Goal: Task Accomplishment & Management: Use online tool/utility

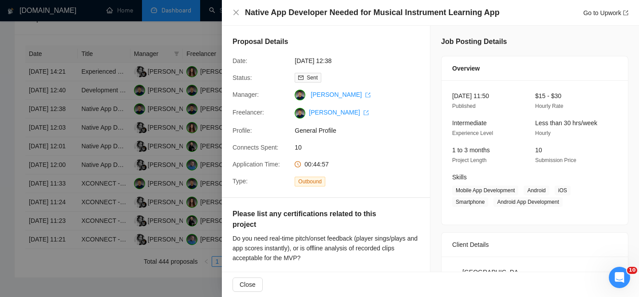
click at [199, 99] on div at bounding box center [319, 148] width 639 height 297
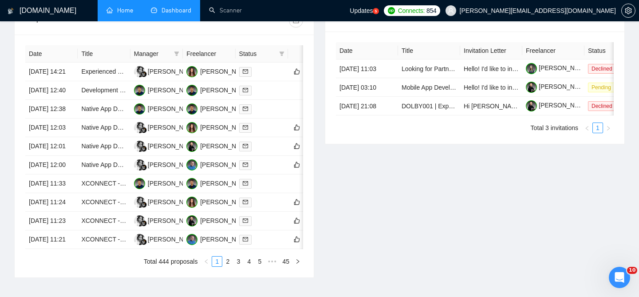
click at [133, 14] on link "Home" at bounding box center [120, 11] width 27 height 8
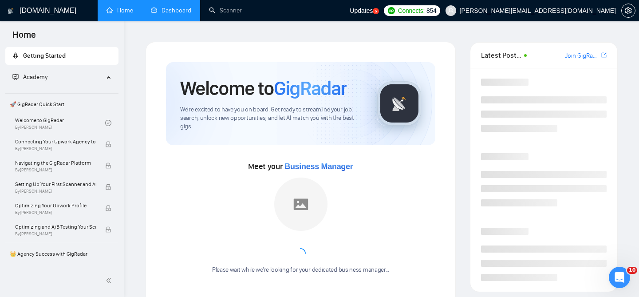
click at [168, 7] on link "Dashboard" at bounding box center [171, 11] width 40 height 8
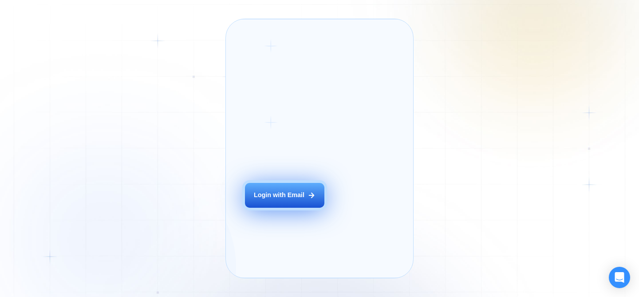
click at [277, 203] on button "Login with Email" at bounding box center [284, 195] width 79 height 25
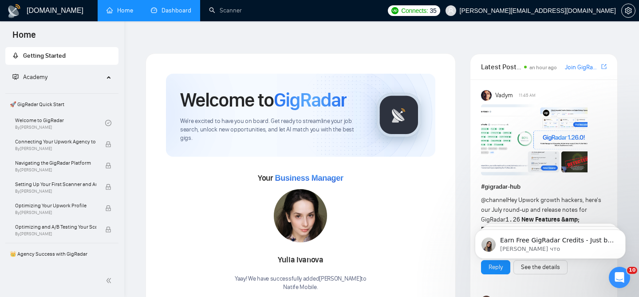
click at [161, 11] on link "Dashboard" at bounding box center [171, 11] width 40 height 8
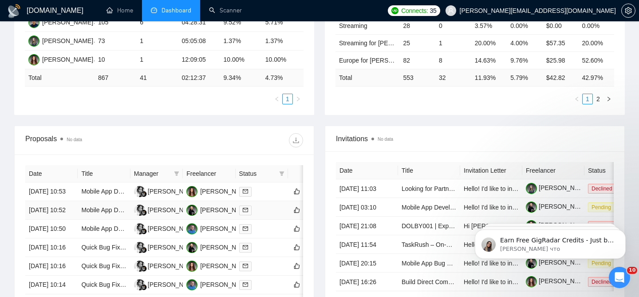
scroll to position [253, 0]
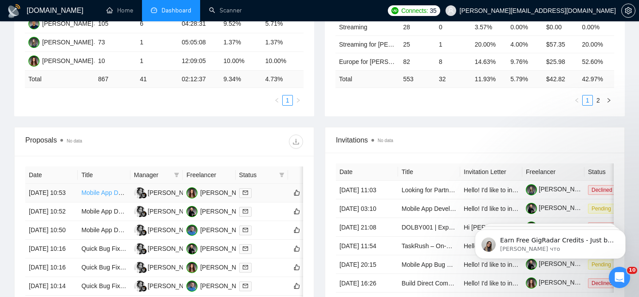
click at [99, 189] on link "Mobile App Developer Needed for Fitness Application" at bounding box center [154, 192] width 147 height 7
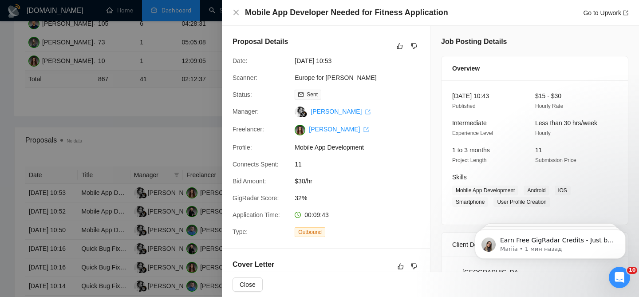
click at [185, 100] on div at bounding box center [319, 148] width 639 height 297
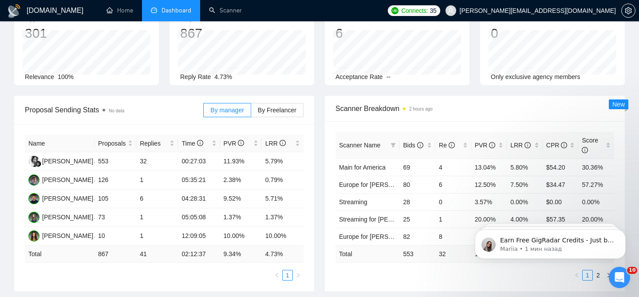
scroll to position [0, 0]
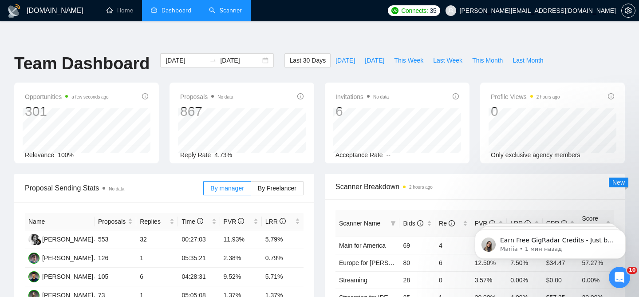
click at [215, 14] on link "Scanner" at bounding box center [225, 11] width 33 height 8
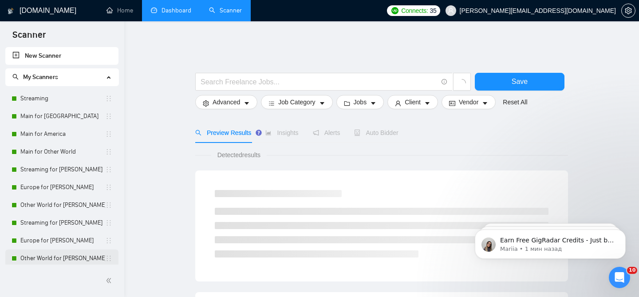
scroll to position [74, 0]
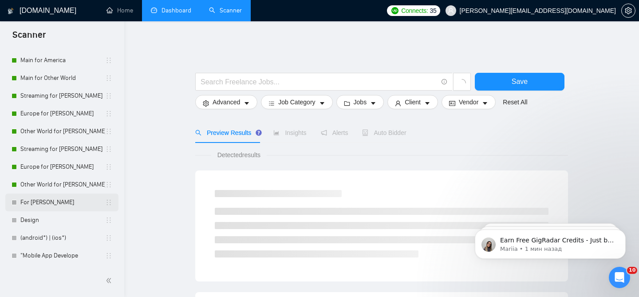
click at [53, 204] on link "For Hanna R" at bounding box center [62, 203] width 85 height 18
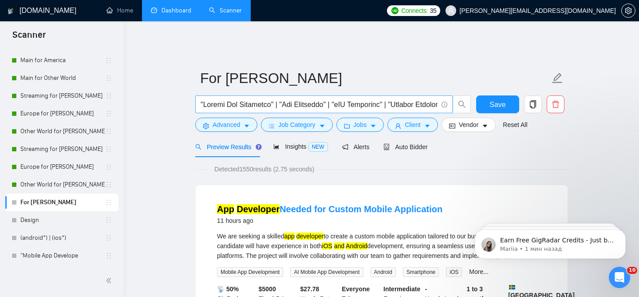
click at [292, 99] on input "text" at bounding box center [319, 104] width 237 height 11
click at [254, 99] on input "text" at bounding box center [319, 104] width 237 height 11
paste input "Mobile App Developer for Innovative AI Meal Planning App"
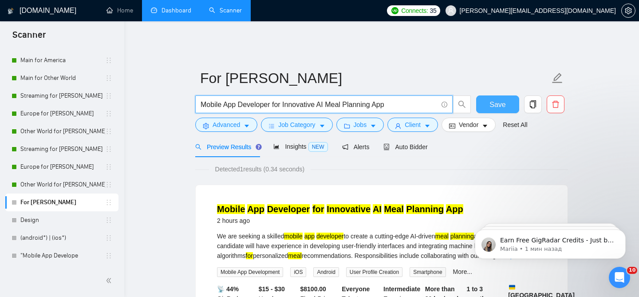
type input "Mobile App Developer for Innovative AI Meal Planning App"
click at [506, 95] on button "Save" at bounding box center [497, 104] width 43 height 18
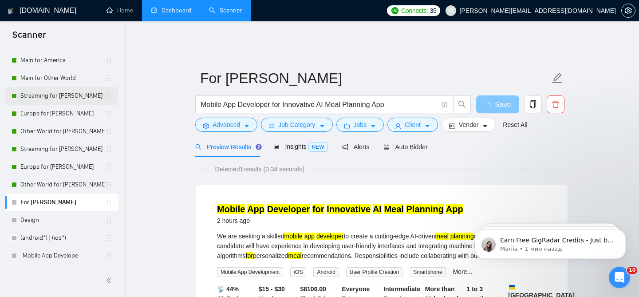
scroll to position [72, 0]
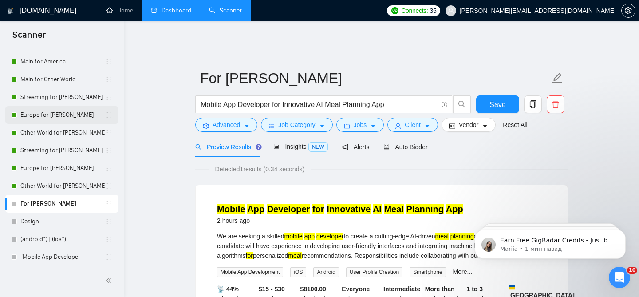
click at [67, 116] on link "Europe for Eugene" at bounding box center [62, 115] width 85 height 18
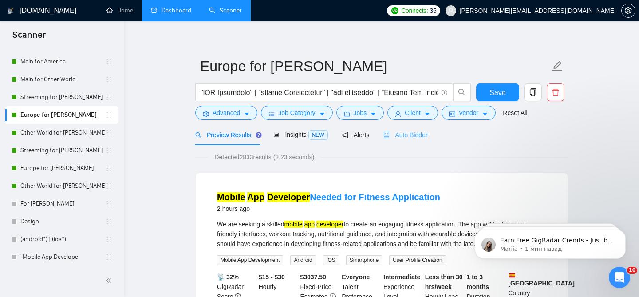
scroll to position [5, 0]
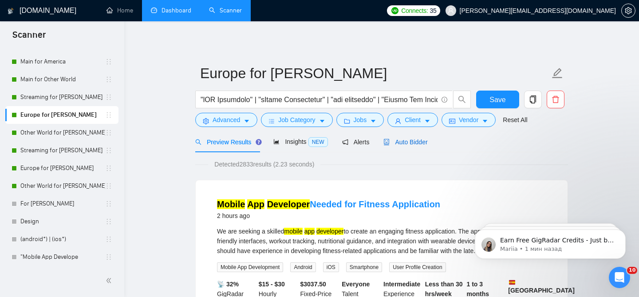
click at [403, 138] on span "Auto Bidder" at bounding box center [405, 141] width 44 height 7
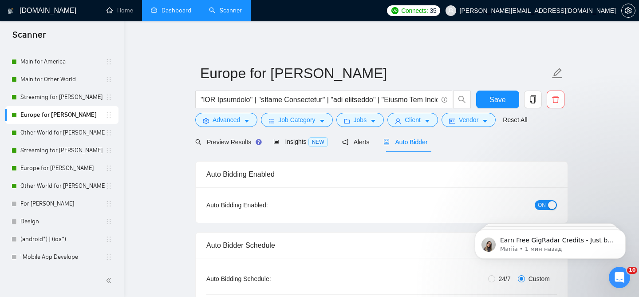
radio input "false"
radio input "true"
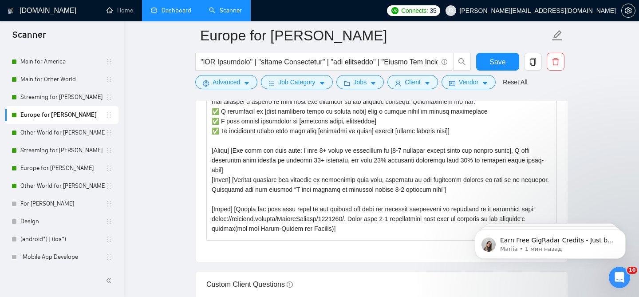
scroll to position [39, 0]
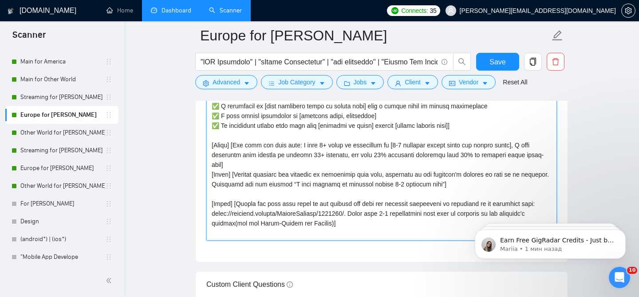
click at [288, 160] on textarea "Cover letter template:" at bounding box center [381, 141] width 351 height 200
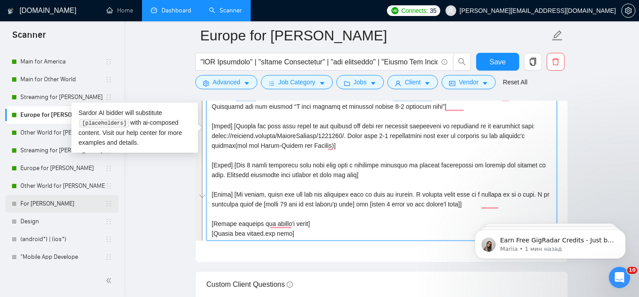
scroll to position [117, 0]
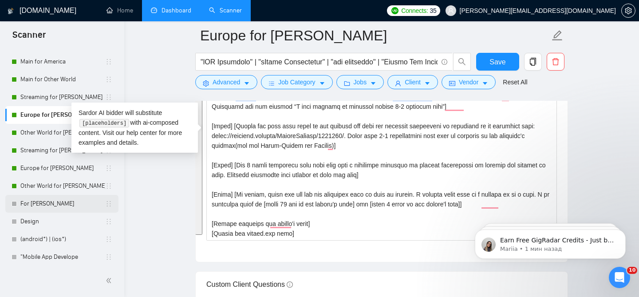
click at [55, 209] on link "For [PERSON_NAME]" at bounding box center [62, 204] width 85 height 18
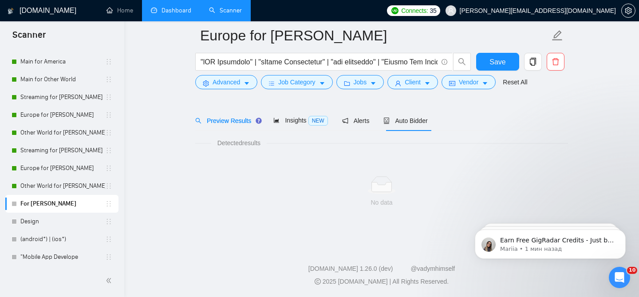
scroll to position [27, 0]
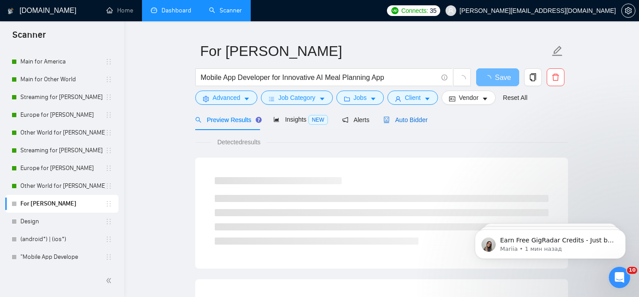
click at [407, 118] on div "Auto Bidder" at bounding box center [405, 120] width 44 height 10
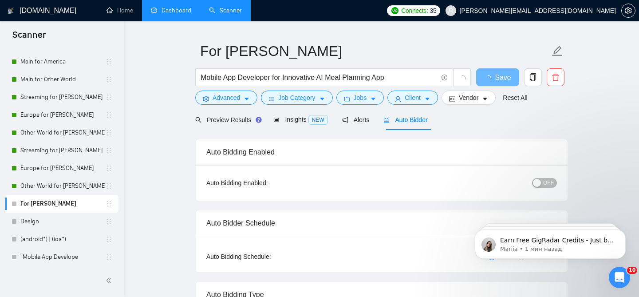
checkbox input "true"
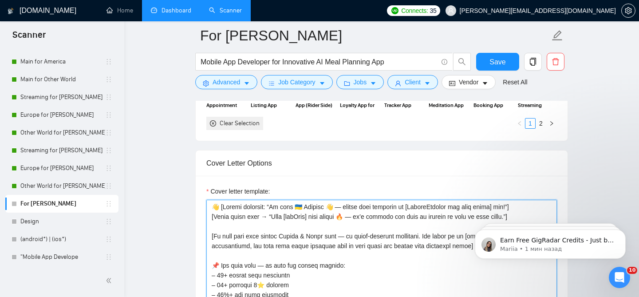
click at [308, 244] on textarea "Cover letter template:" at bounding box center [381, 300] width 351 height 200
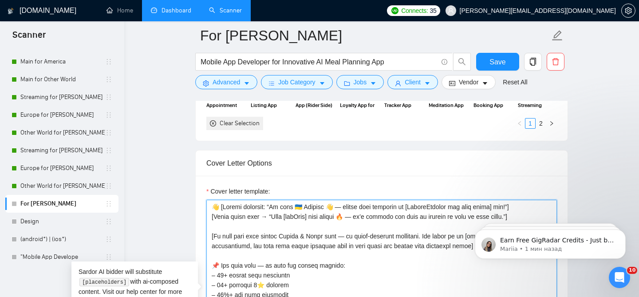
paste textarea "[The cover letter shouldn`t exceed 250 words. Write in a conversational but pro…"
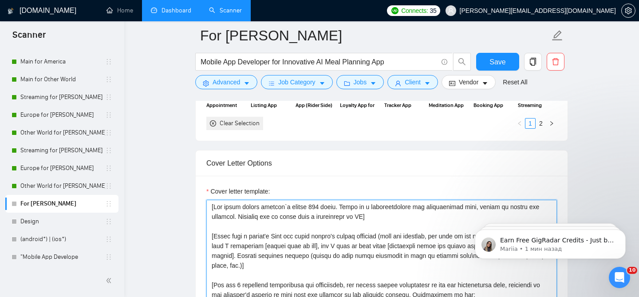
scroll to position [114, 0]
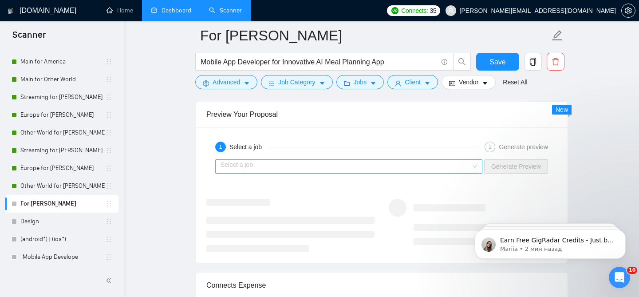
click at [357, 160] on input "search" at bounding box center [346, 166] width 250 height 13
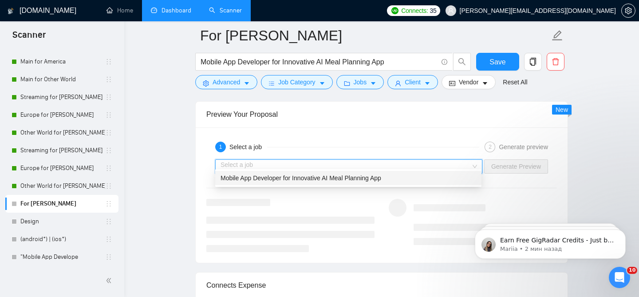
click at [305, 179] on span "Mobile App Developer for Innovative AI Meal Planning App" at bounding box center [301, 177] width 161 height 7
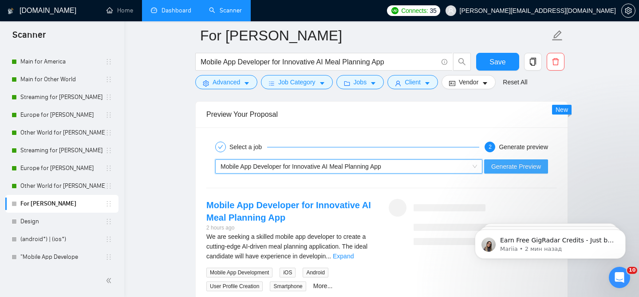
click at [516, 162] on span "Generate Preview" at bounding box center [516, 167] width 50 height 10
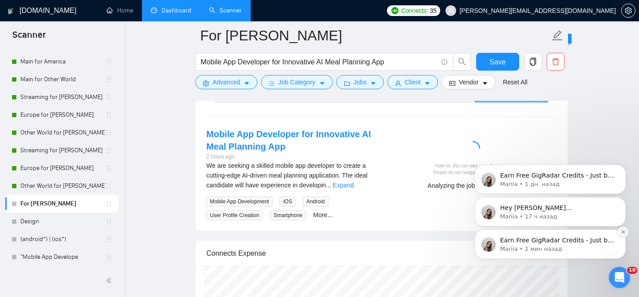
click at [623, 230] on icon "Dismiss notification" at bounding box center [623, 231] width 5 height 5
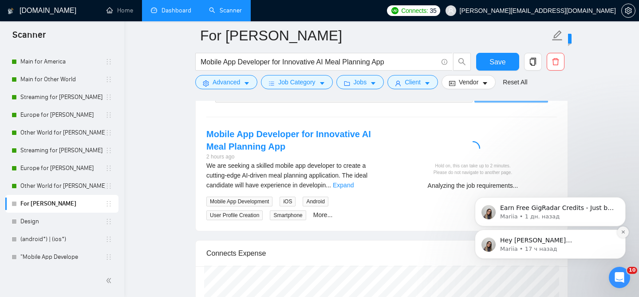
click at [622, 229] on button "Dismiss notification" at bounding box center [623, 232] width 12 height 12
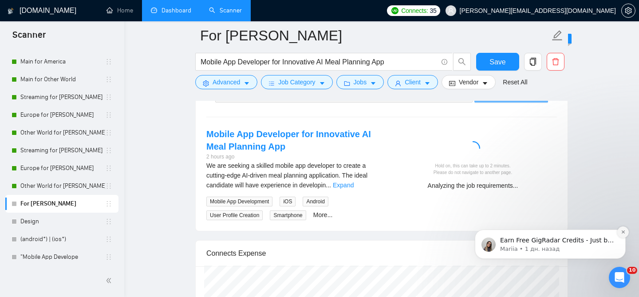
click at [622, 230] on icon "Dismiss notification" at bounding box center [623, 231] width 5 height 5
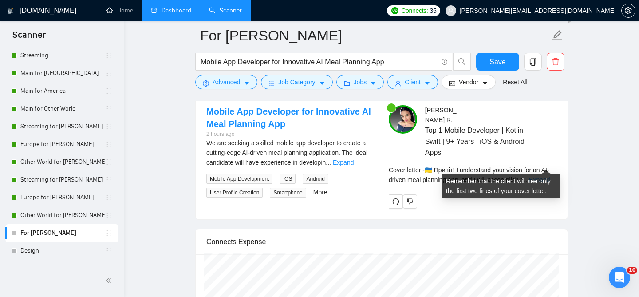
click at [536, 176] on link "Expand" at bounding box center [539, 179] width 21 height 7
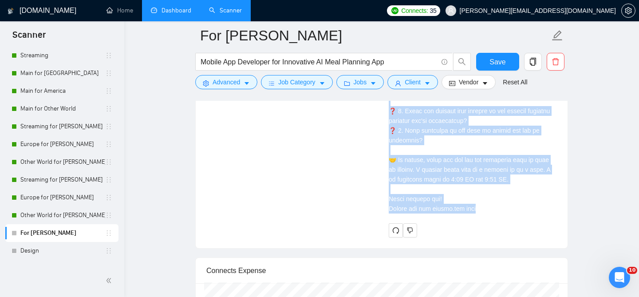
drag, startPoint x: 387, startPoint y: 119, endPoint x: 478, endPoint y: 208, distance: 126.8
click at [478, 208] on div "Hanna R . Top 1 Mobile Developer | Kotlin Swift | 9+ Years | iOS & Android Apps…" at bounding box center [473, 6] width 182 height 462
copy div "🇺🇦 Привіт! I understand your vision for an AI-driven meal planning app, and I w…"
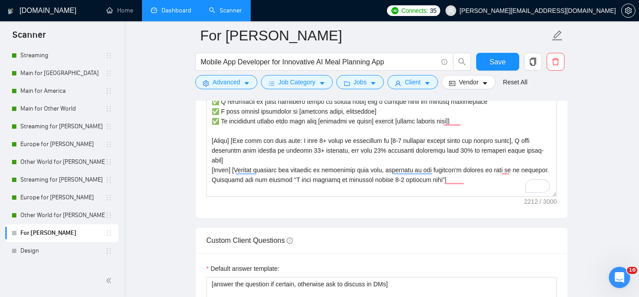
scroll to position [1156, 0]
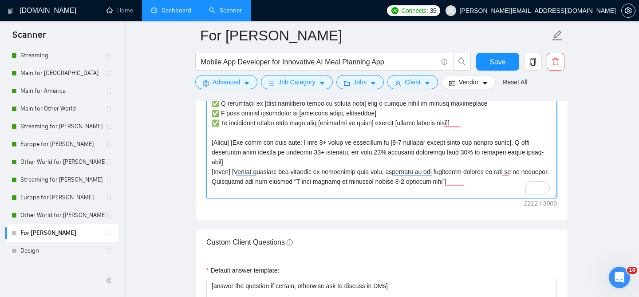
click at [288, 150] on textarea "Cover letter template:" at bounding box center [381, 99] width 351 height 200
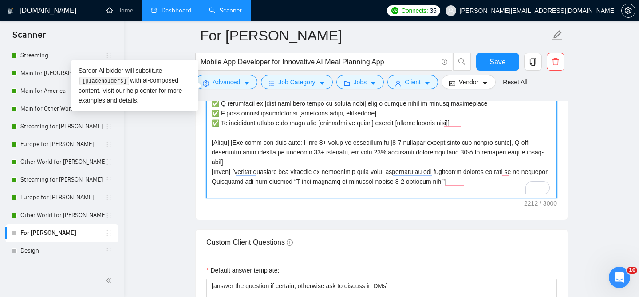
paste textarea "General rules: Don't say "I understand this" - say "I can help with this". Leng…"
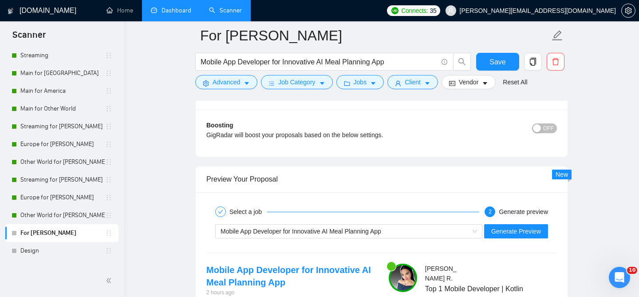
scroll to position [1662, 0]
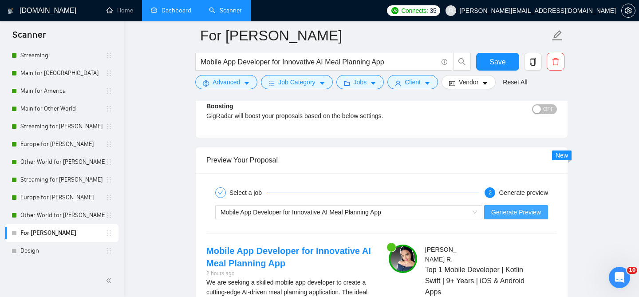
click at [517, 207] on span "Generate Preview" at bounding box center [516, 212] width 50 height 10
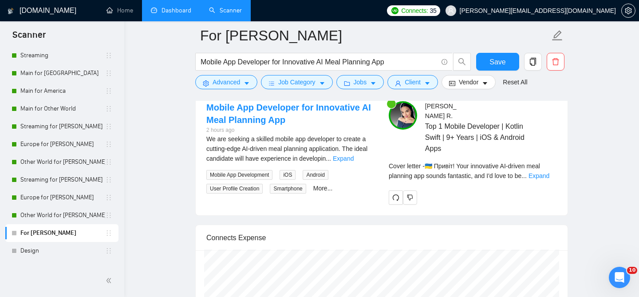
scroll to position [1802, 0]
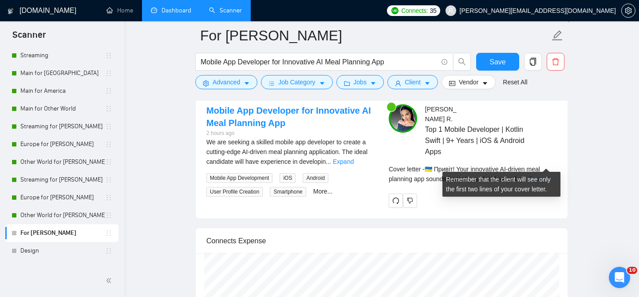
click at [538, 175] on link "Expand" at bounding box center [539, 178] width 21 height 7
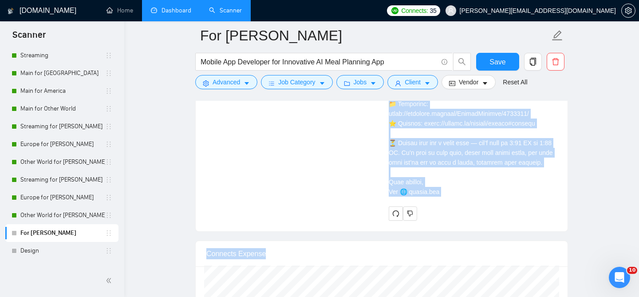
scroll to position [2180, 0]
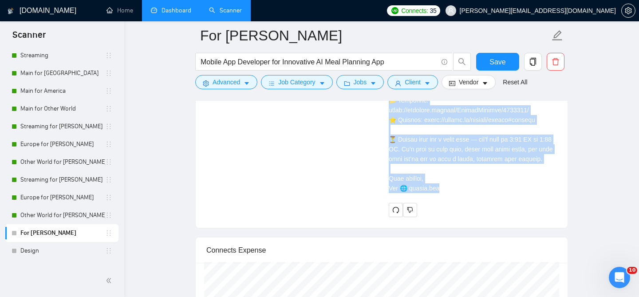
drag, startPoint x: 387, startPoint y: 168, endPoint x: 442, endPoint y: 188, distance: 59.0
copy div "🇺🇦 Привіт! Your innovative AI-driven meal planning app sounds fantastic, and I'…"
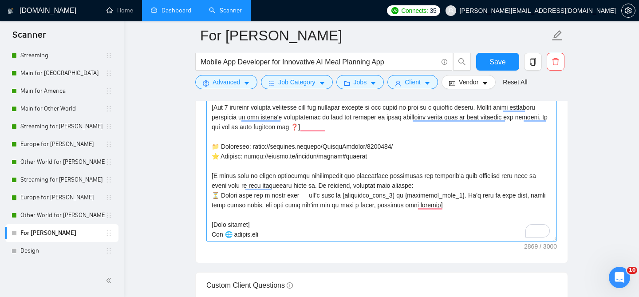
scroll to position [1093, 0]
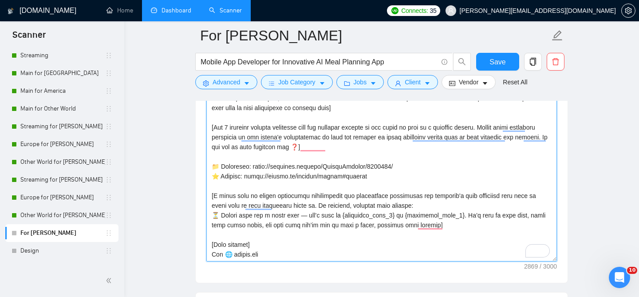
click at [328, 176] on textarea "Cover letter template:" at bounding box center [381, 162] width 351 height 200
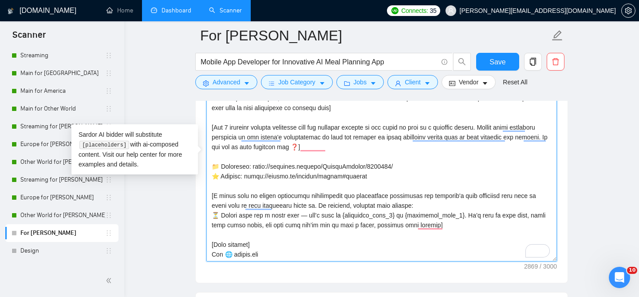
paste textarea "When you write your proposal, don't use Flutter or React-Native like my experie…"
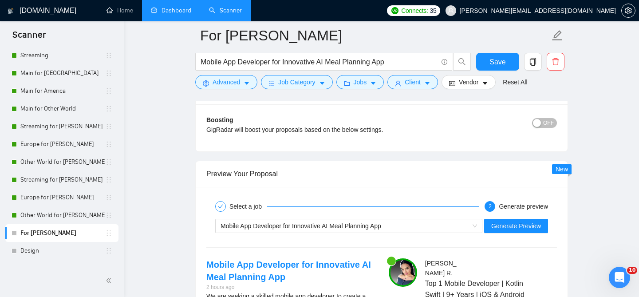
scroll to position [1653, 0]
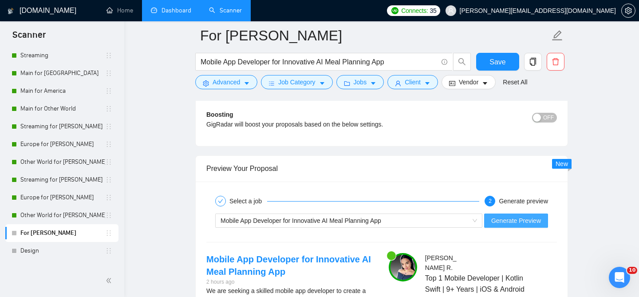
type textarea "[Lore ips dolor sita consecte, adi'e sed Doeiusm te Incid-Utlabo etdo ma aliqua…"
click at [495, 216] on span "Generate Preview" at bounding box center [516, 221] width 50 height 10
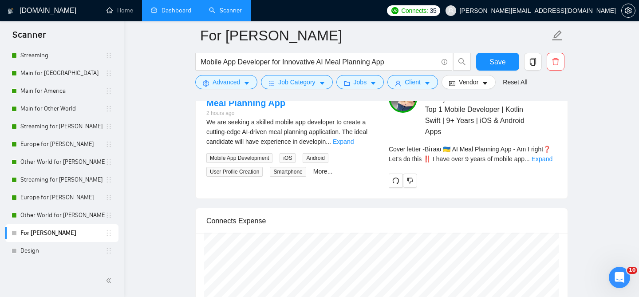
scroll to position [1830, 0]
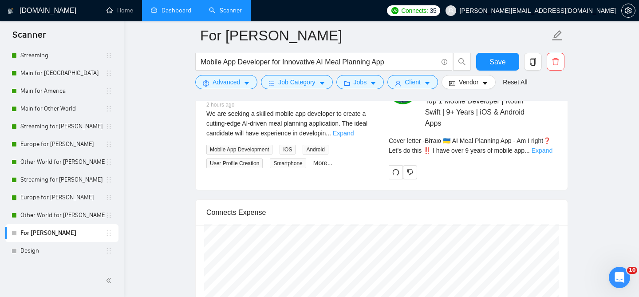
click at [553, 147] on link "Expand" at bounding box center [542, 150] width 21 height 7
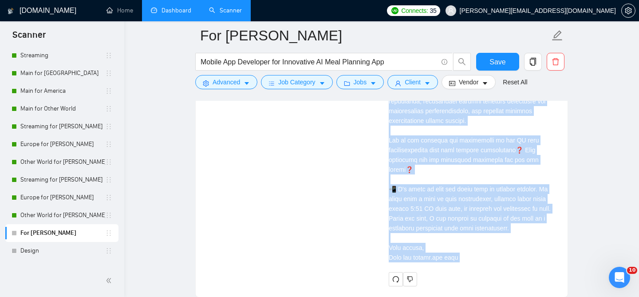
scroll to position [2100, 0]
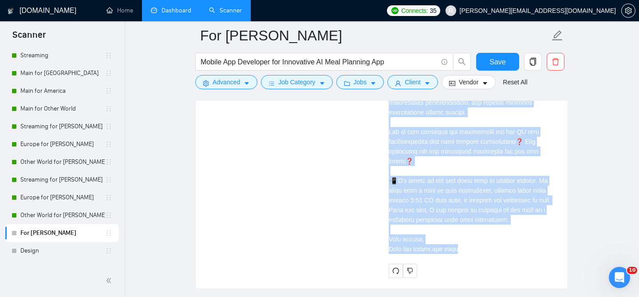
drag, startPoint x: 386, startPoint y: 139, endPoint x: 509, endPoint y: 220, distance: 147.1
click at [509, 220] on div "Hanna R . Top 1 Mobile Developer | Kotlin Swift | 9+ Years | iOS & Android Apps…" at bounding box center [473, 42] width 182 height 472
copy div "Вітаю 🇺🇦 AI Meal Planning App - Am I right❓ Let's do this ‼️ I have over 9 year…"
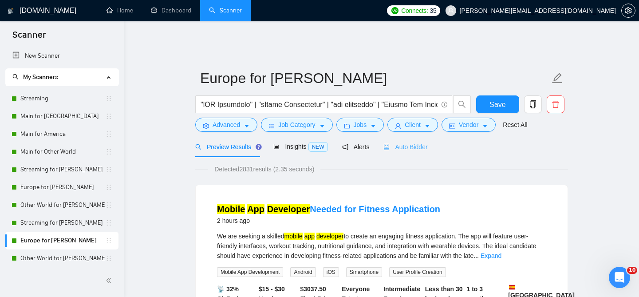
click at [396, 146] on div "Auto Bidder" at bounding box center [405, 146] width 44 height 21
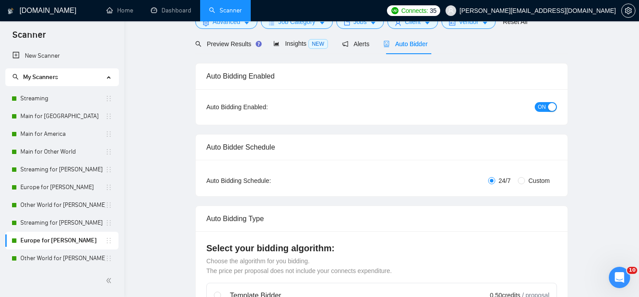
radio input "false"
radio input "true"
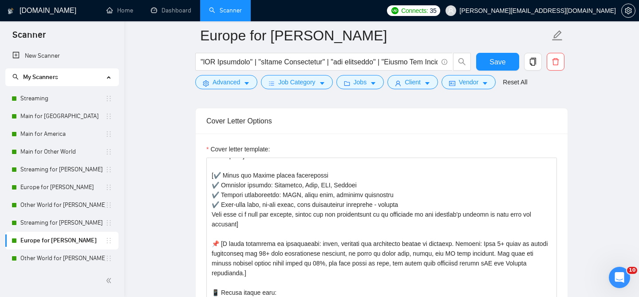
scroll to position [138, 0]
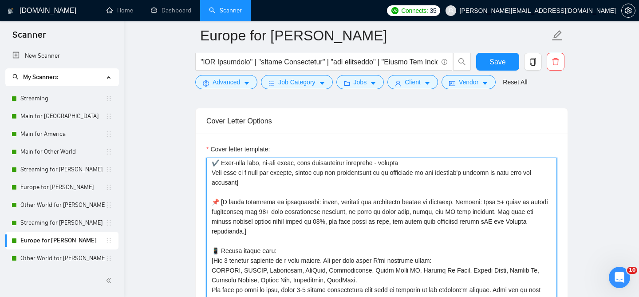
click at [331, 174] on textarea "Cover letter template:" at bounding box center [381, 258] width 351 height 200
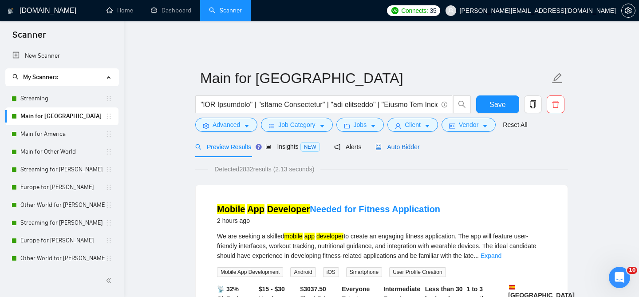
click at [387, 145] on div "Auto Bidder" at bounding box center [397, 147] width 44 height 10
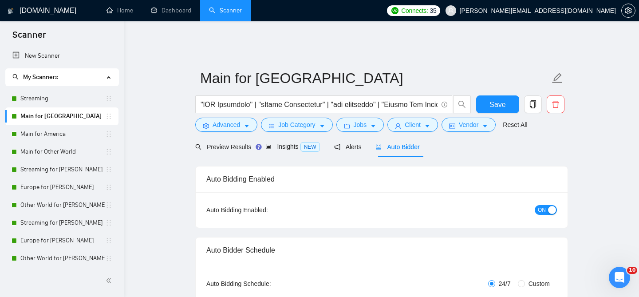
checkbox input "true"
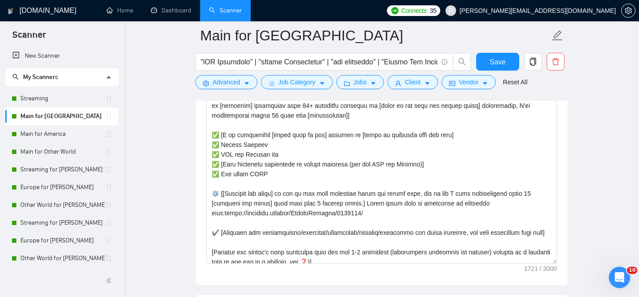
scroll to position [26, 0]
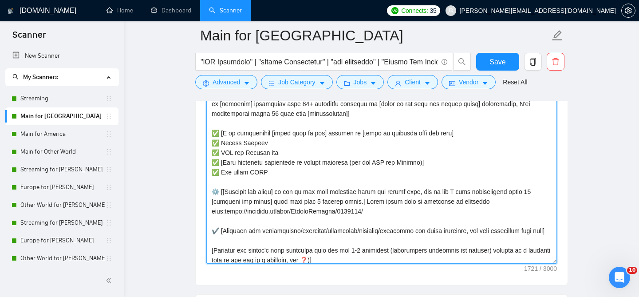
click at [347, 192] on textarea "Cover letter template:" at bounding box center [381, 164] width 351 height 200
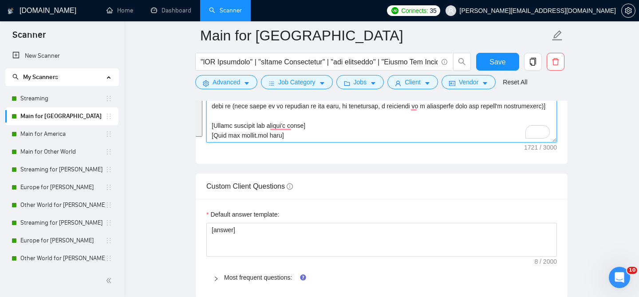
scroll to position [1244, 0]
